Goal: Navigation & Orientation: Understand site structure

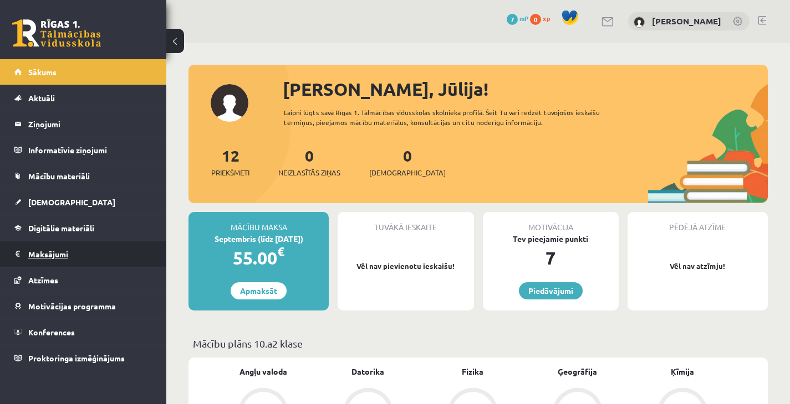
click at [49, 253] on legend "Maksājumi 0" at bounding box center [90, 254] width 124 height 25
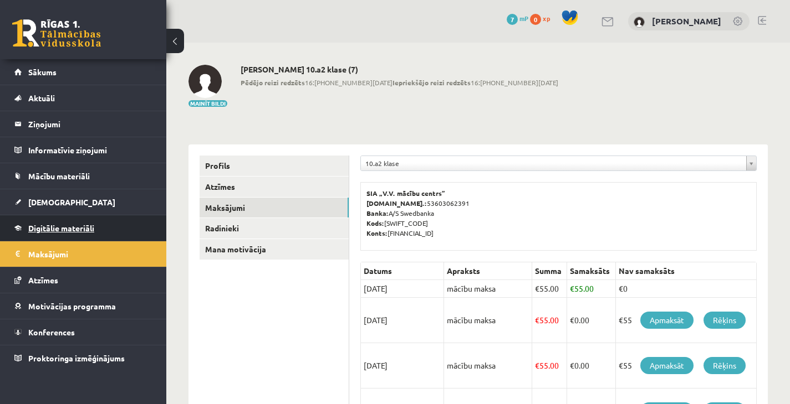
click at [57, 230] on span "Digitālie materiāli" at bounding box center [61, 228] width 66 height 10
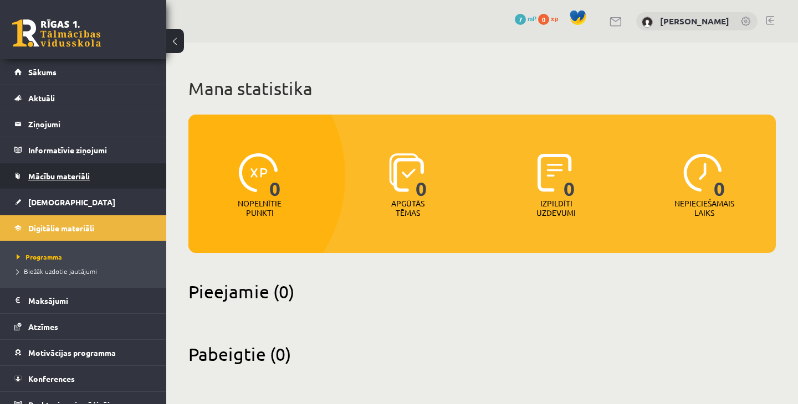
click at [67, 183] on link "Mācību materiāli" at bounding box center [83, 175] width 138 height 25
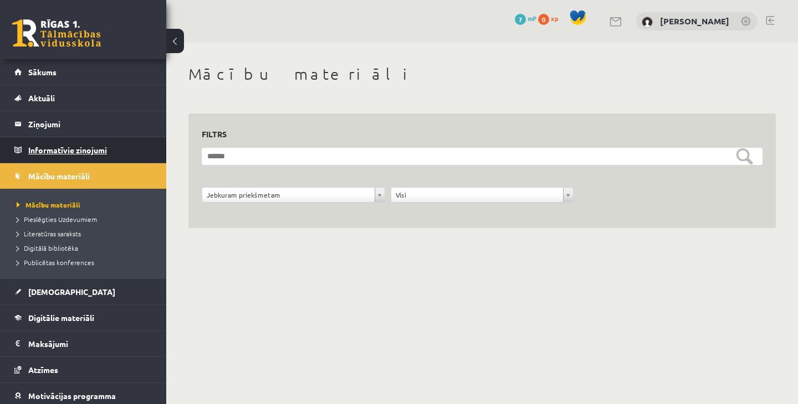
click at [65, 143] on legend "Informatīvie ziņojumi 0" at bounding box center [90, 149] width 124 height 25
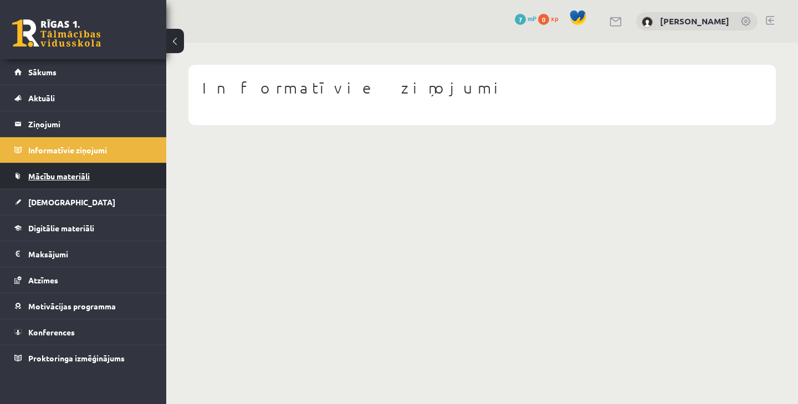
click at [52, 181] on link "Mācību materiāli" at bounding box center [83, 175] width 138 height 25
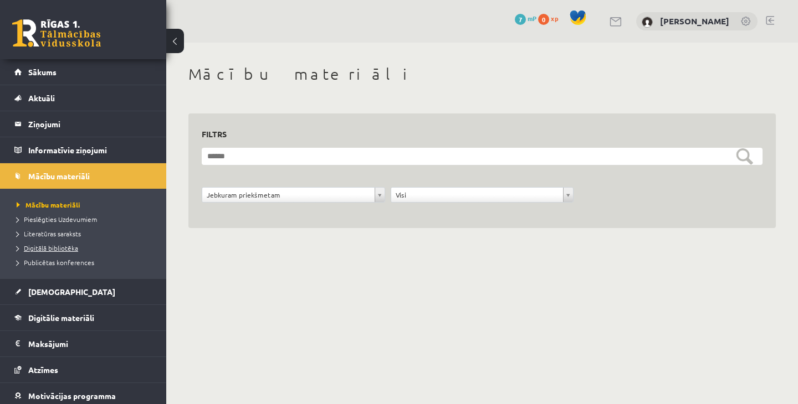
click at [53, 245] on span "Digitālā bibliotēka" at bounding box center [47, 248] width 61 height 9
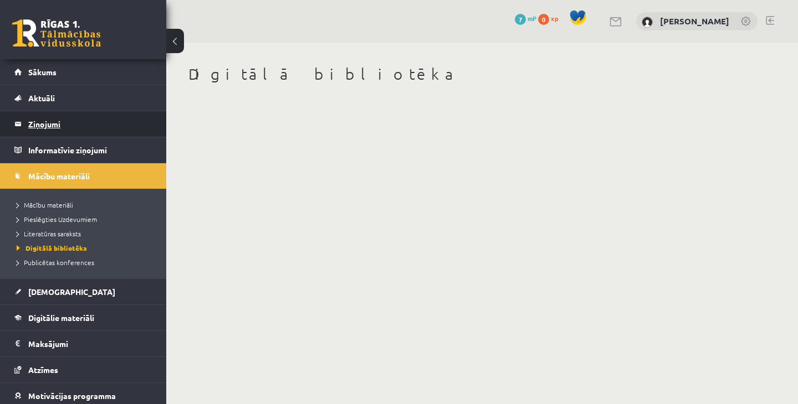
click at [60, 126] on legend "Ziņojumi 0" at bounding box center [90, 123] width 124 height 25
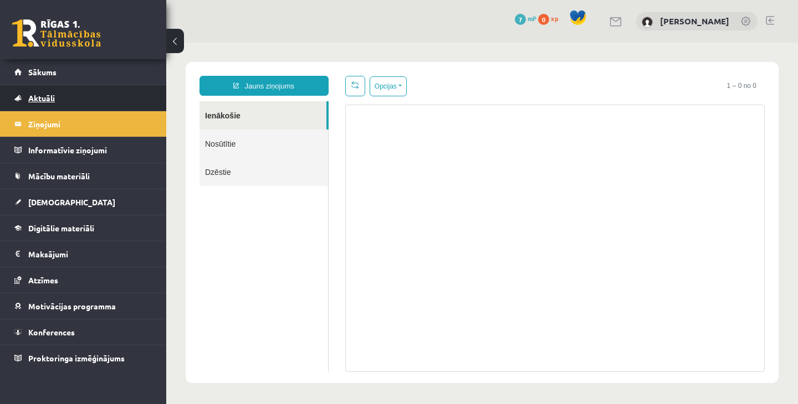
click at [48, 101] on span "Aktuāli" at bounding box center [41, 98] width 27 height 10
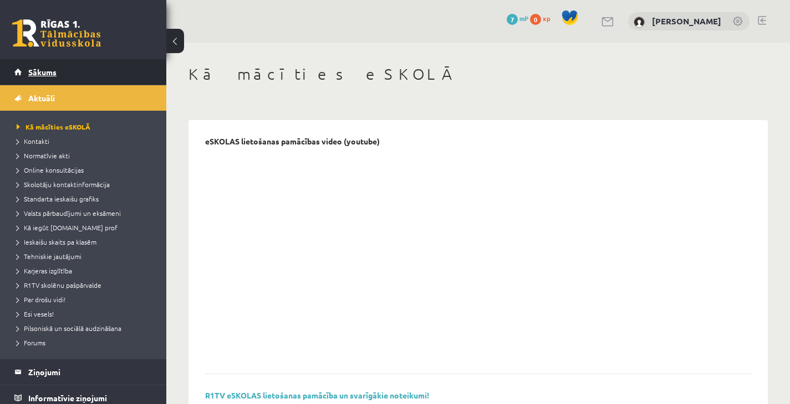
click at [35, 68] on span "Sākums" at bounding box center [42, 72] width 28 height 10
